Goal: Check status

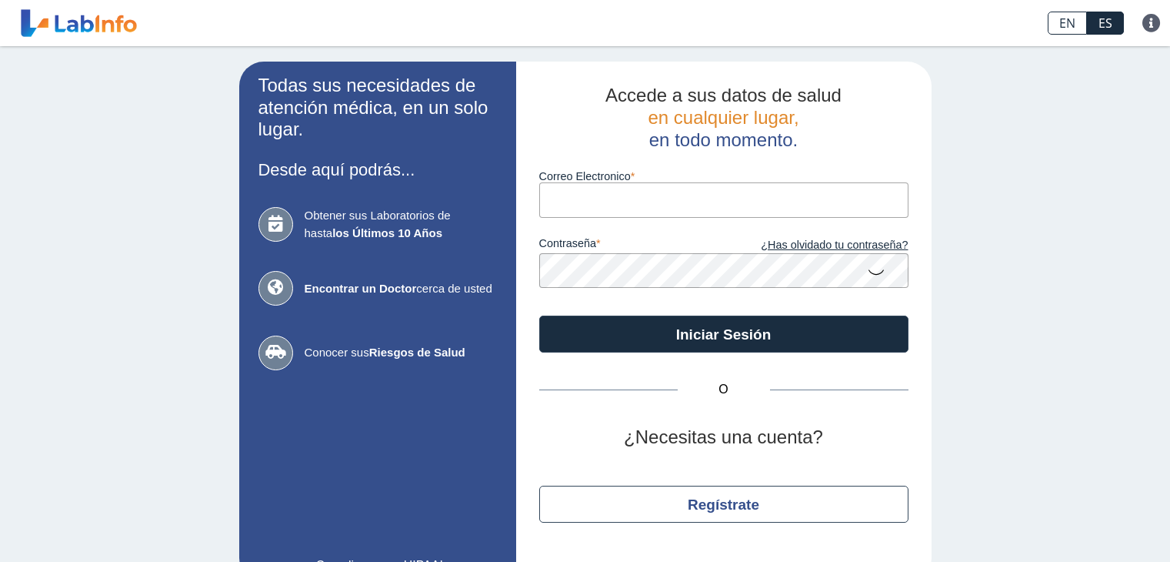
click at [588, 197] on input "Correo Electronico" at bounding box center [723, 199] width 369 height 35
type input "[EMAIL_ADDRESS][DOMAIN_NAME]"
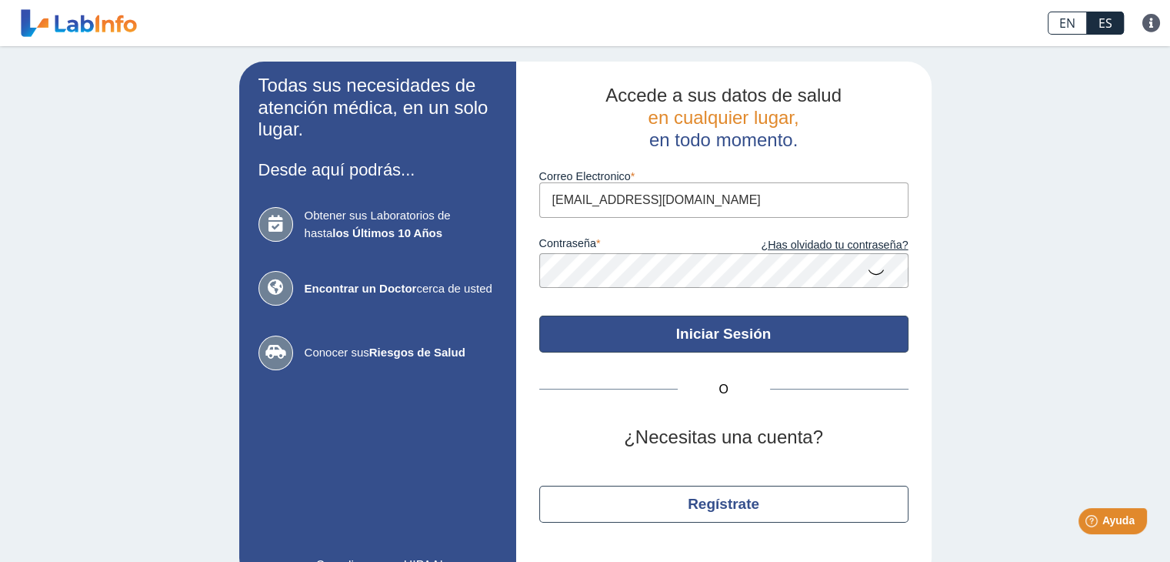
click at [610, 332] on button "Iniciar Sesión" at bounding box center [723, 333] width 369 height 37
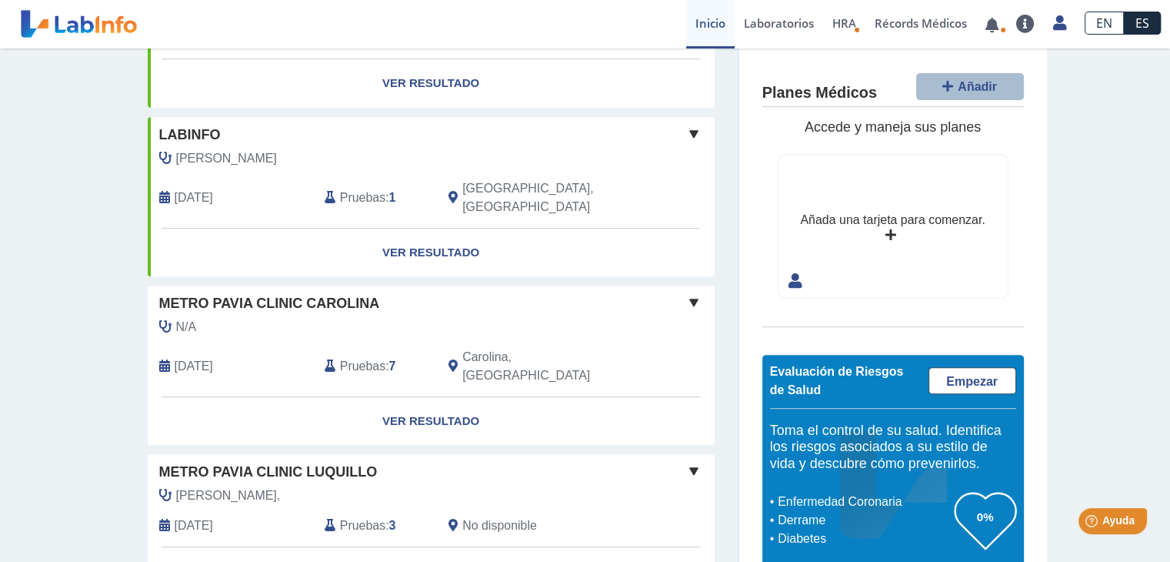
scroll to position [582, 0]
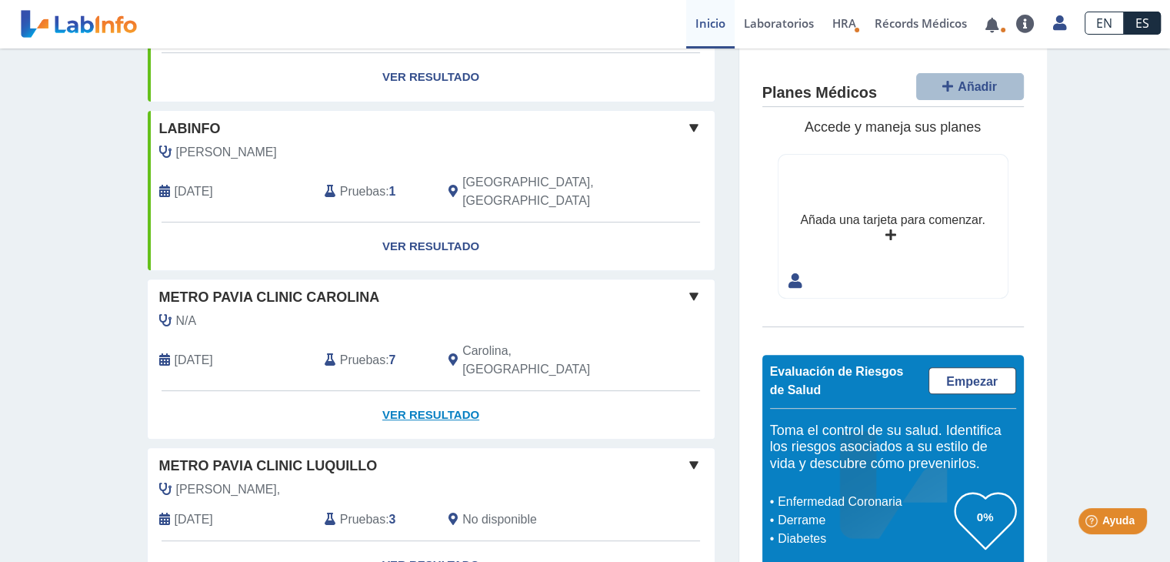
click at [403, 391] on link "Ver Resultado" at bounding box center [431, 415] width 567 height 48
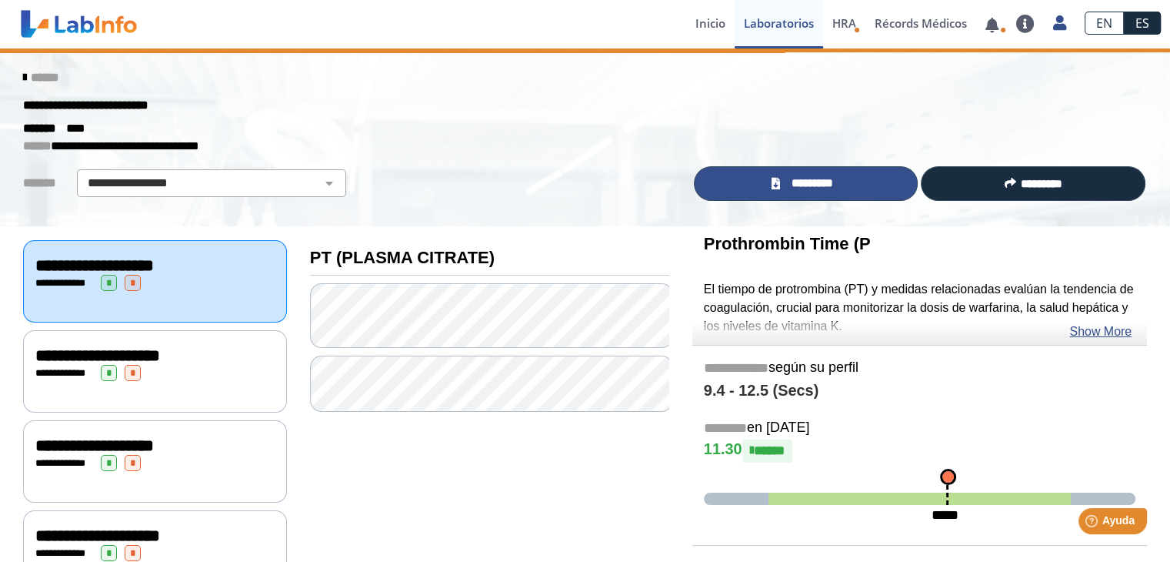
click at [771, 180] on icon at bounding box center [775, 184] width 8 height 12
